Goal: Task Accomplishment & Management: Use online tool/utility

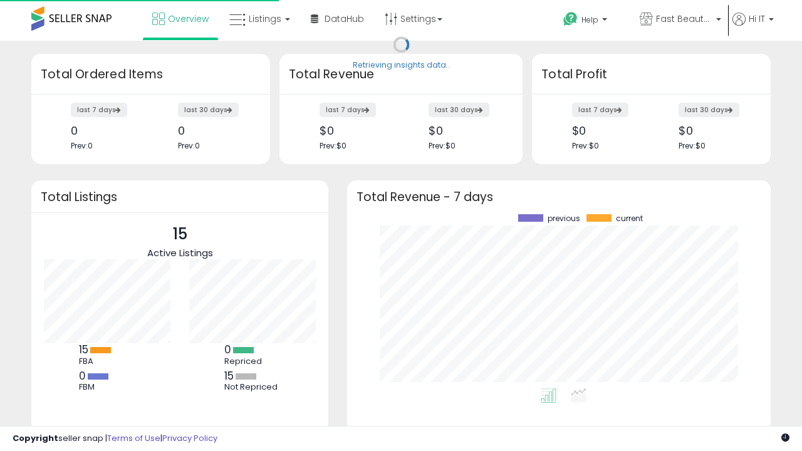
scroll to position [174, 398]
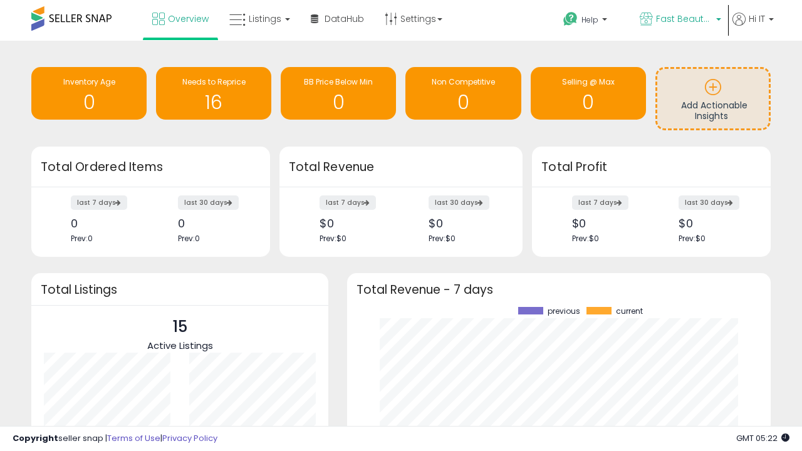
click at [679, 20] on span "Fast Beauty ([GEOGRAPHIC_DATA])" at bounding box center [684, 19] width 56 height 13
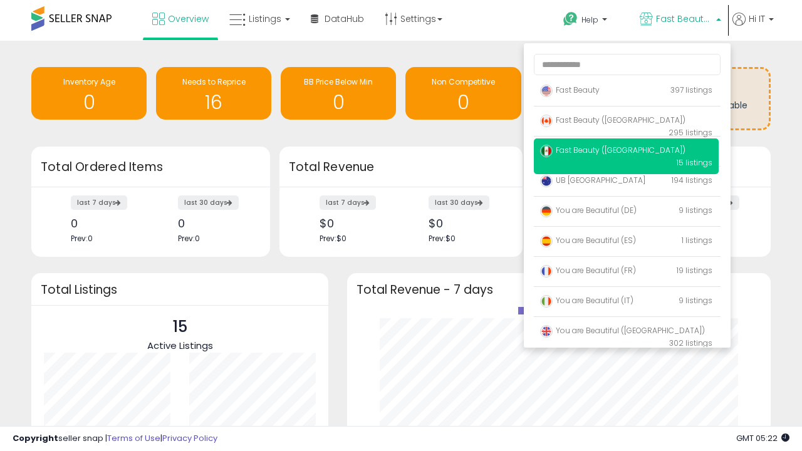
click at [626, 122] on span "Fast Beauty ([GEOGRAPHIC_DATA])" at bounding box center [612, 120] width 145 height 11
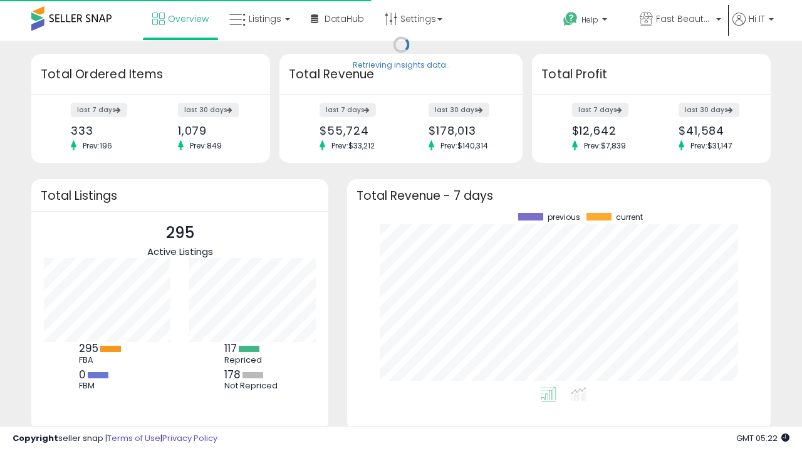
scroll to position [174, 398]
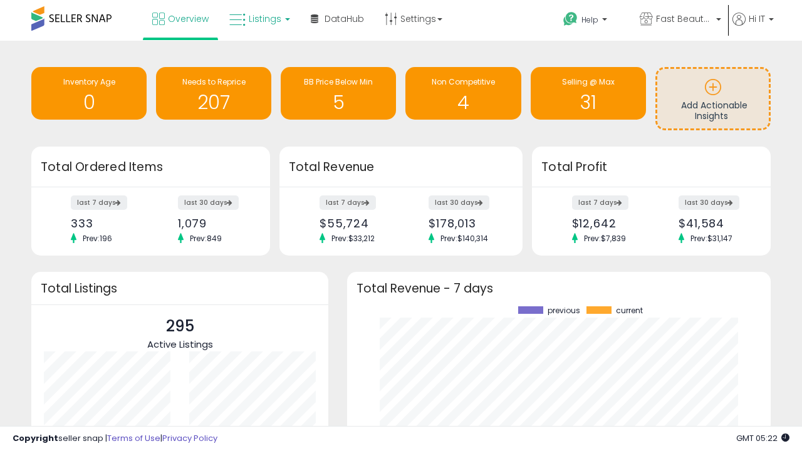
click at [258, 19] on span "Listings" at bounding box center [265, 19] width 33 height 13
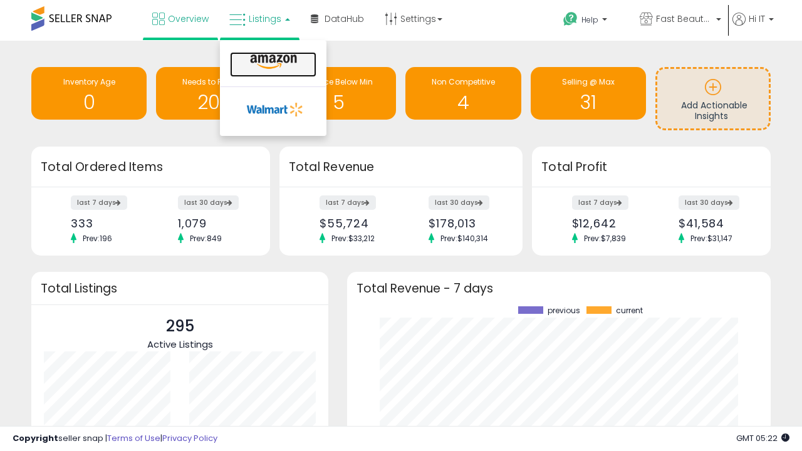
click at [272, 62] on icon at bounding box center [273, 62] width 54 height 16
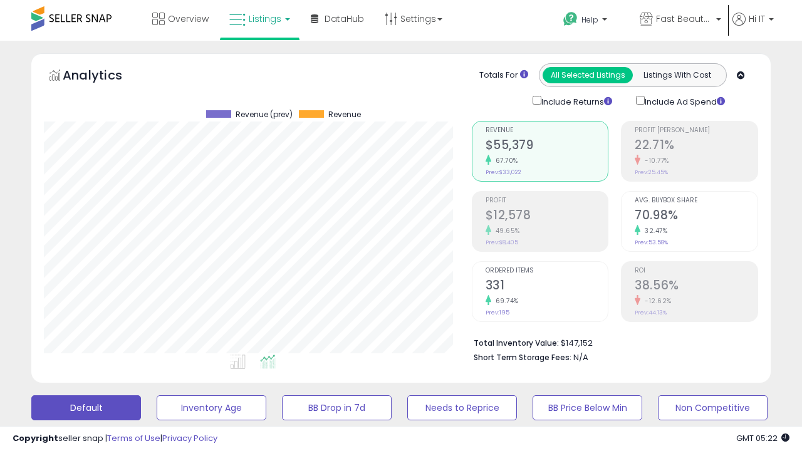
scroll to position [257, 427]
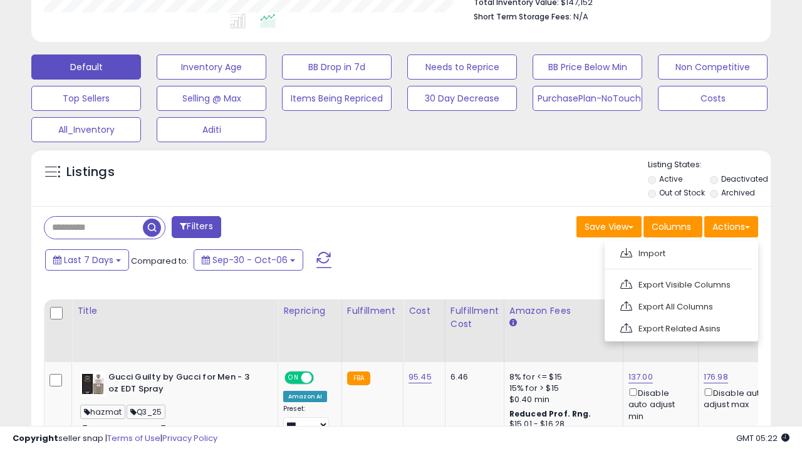
click at [626, 251] on span at bounding box center [626, 252] width 12 height 9
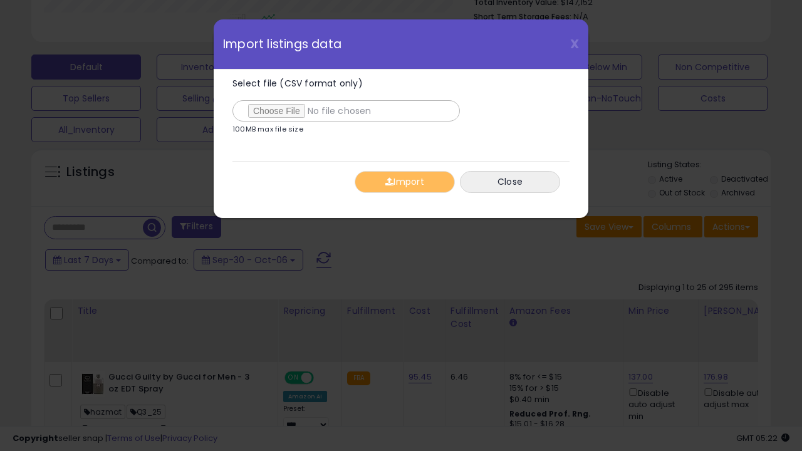
type input "**********"
click at [404, 182] on button "Import" at bounding box center [405, 182] width 100 height 22
